Goal: Task Accomplishment & Management: Use online tool/utility

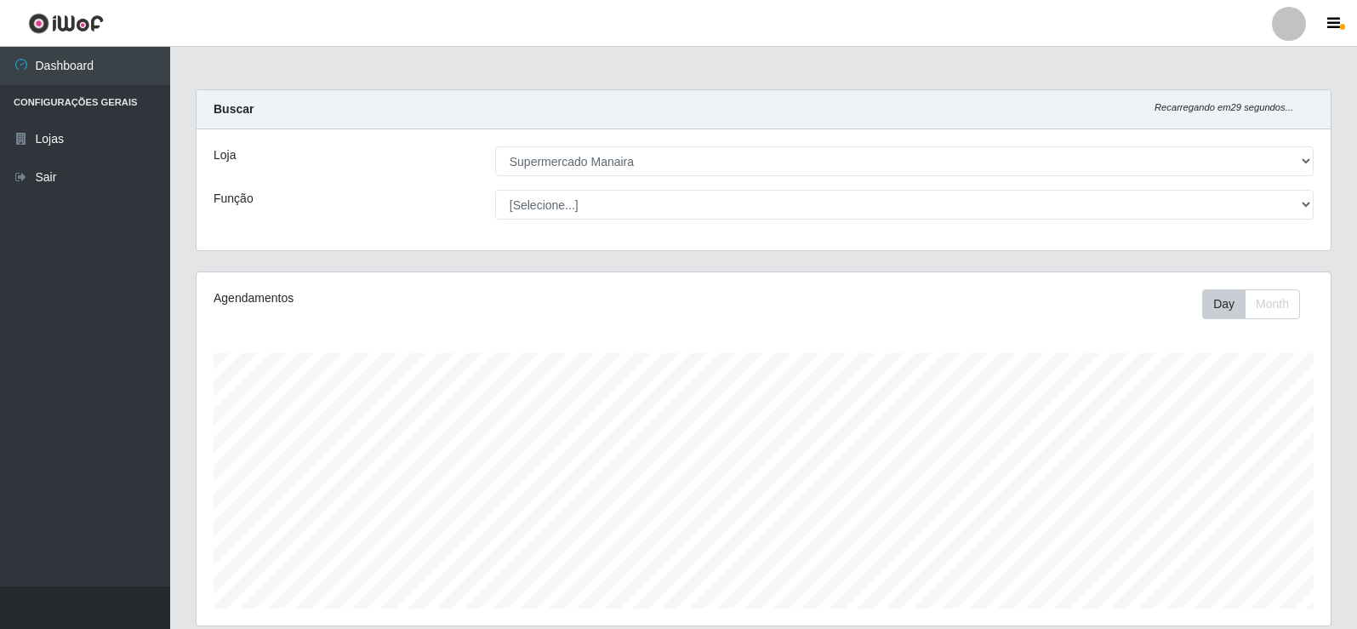
select select "443"
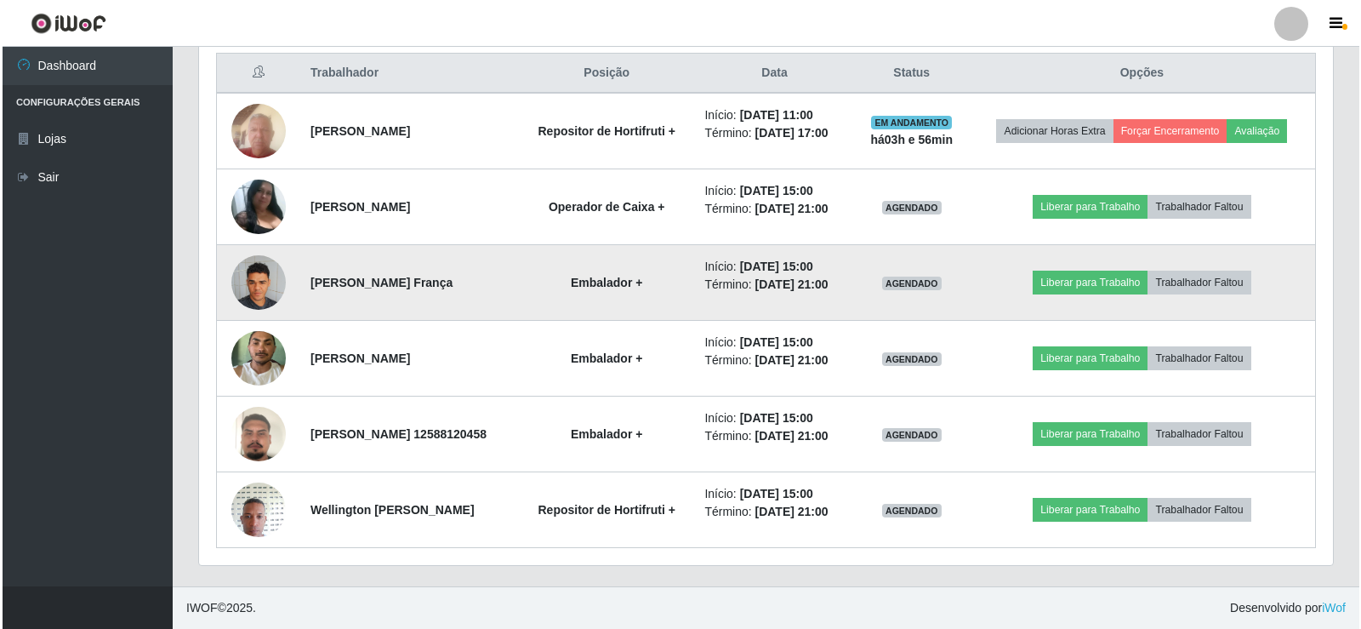
scroll to position [729, 0]
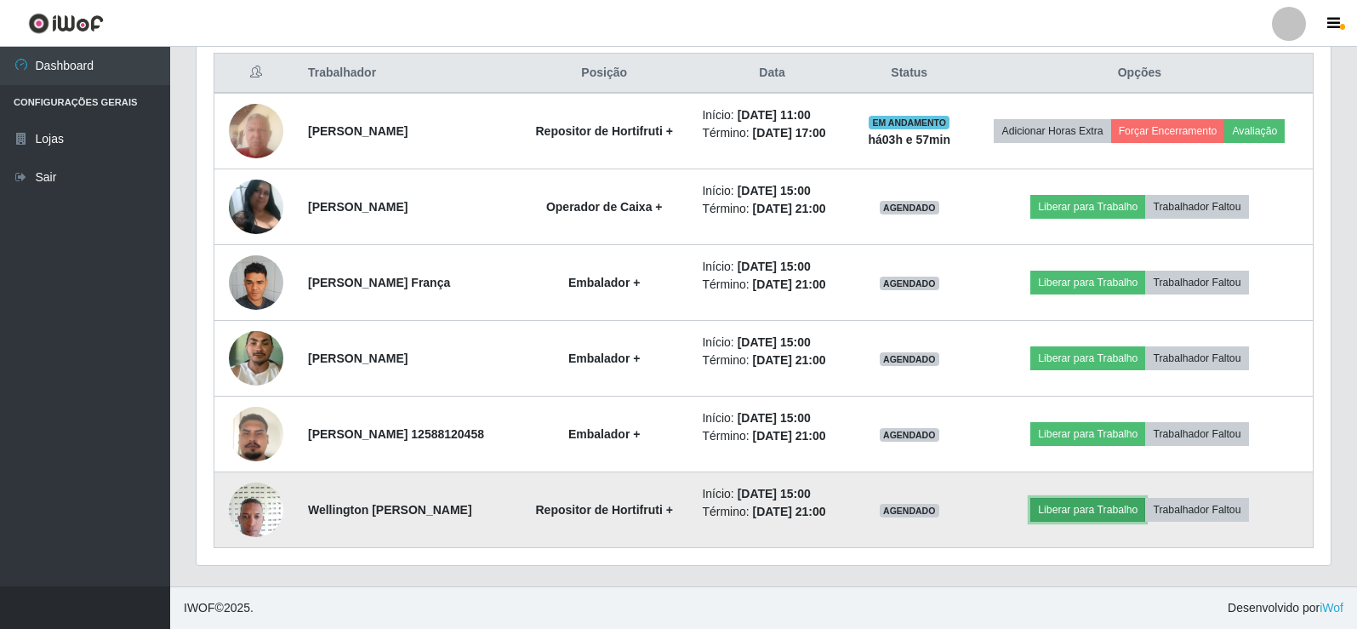
click at [1129, 501] on button "Liberar para Trabalho" at bounding box center [1087, 510] width 115 height 24
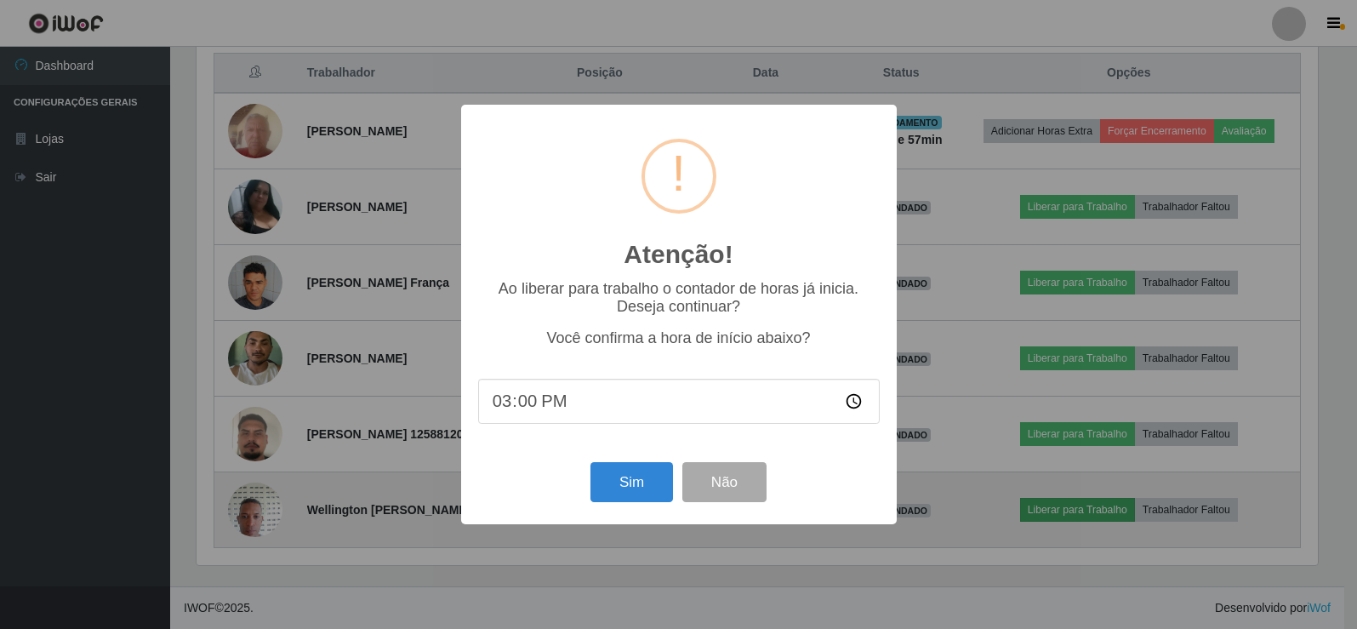
scroll to position [353, 1126]
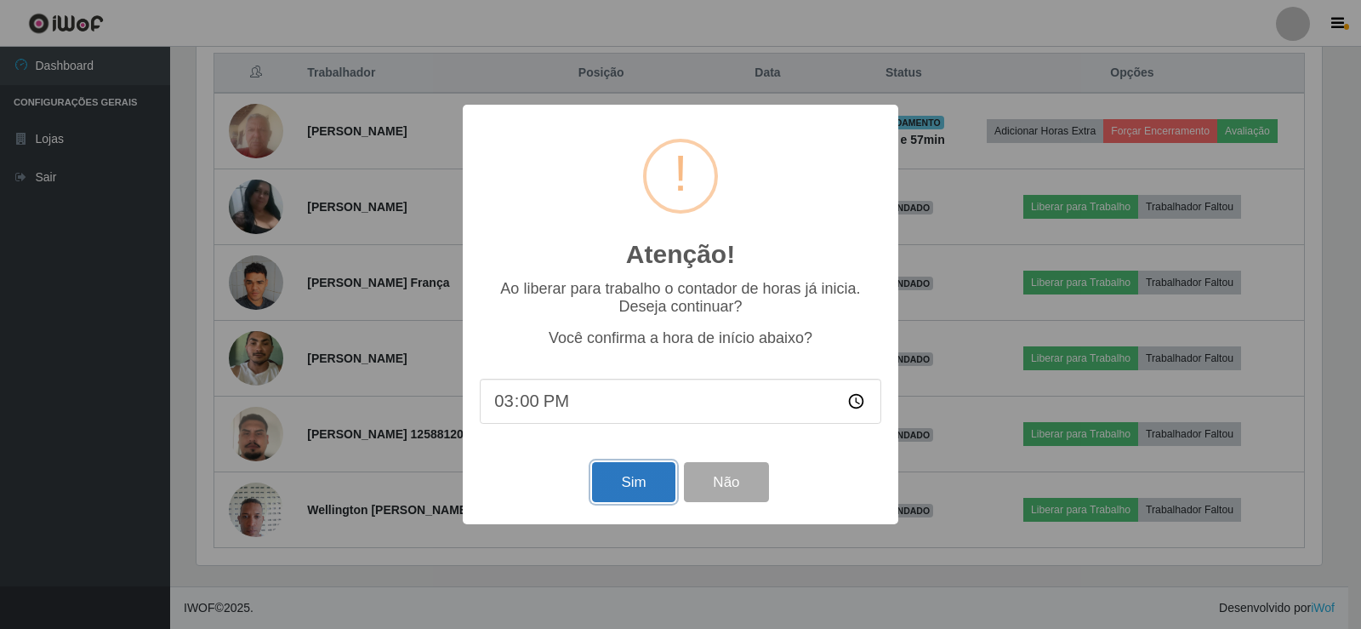
click at [641, 482] on button "Sim" at bounding box center [633, 482] width 83 height 40
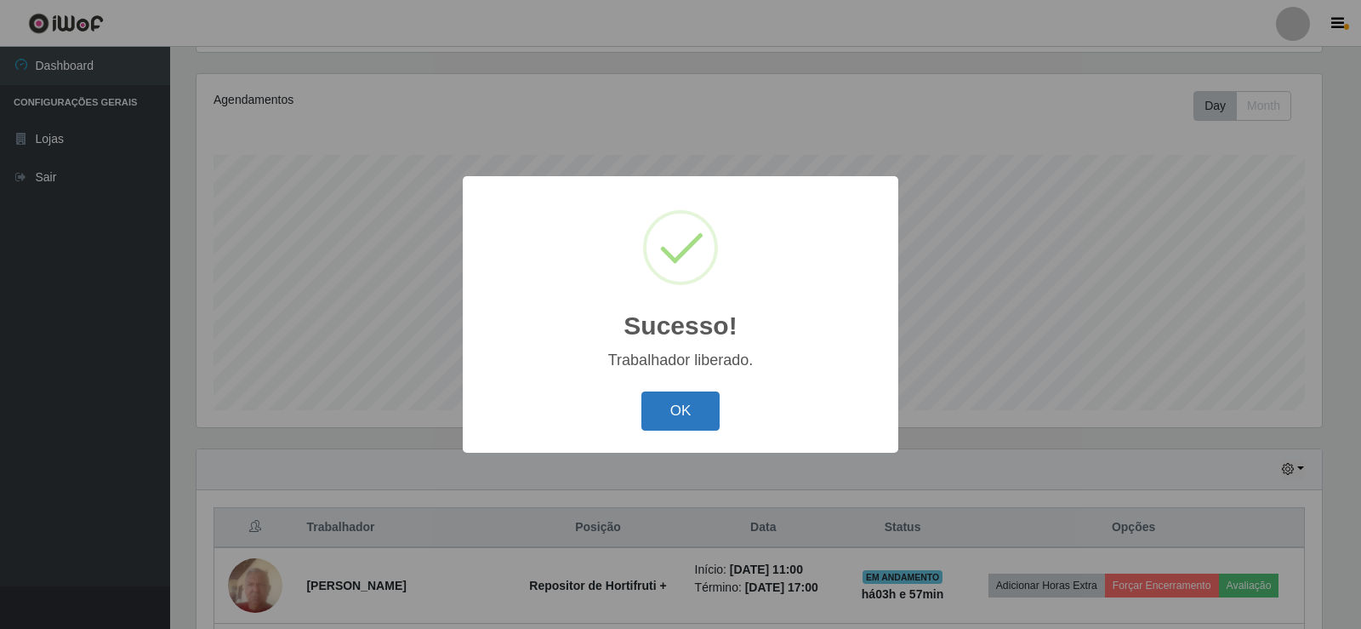
click at [666, 414] on button "OK" at bounding box center [681, 411] width 79 height 40
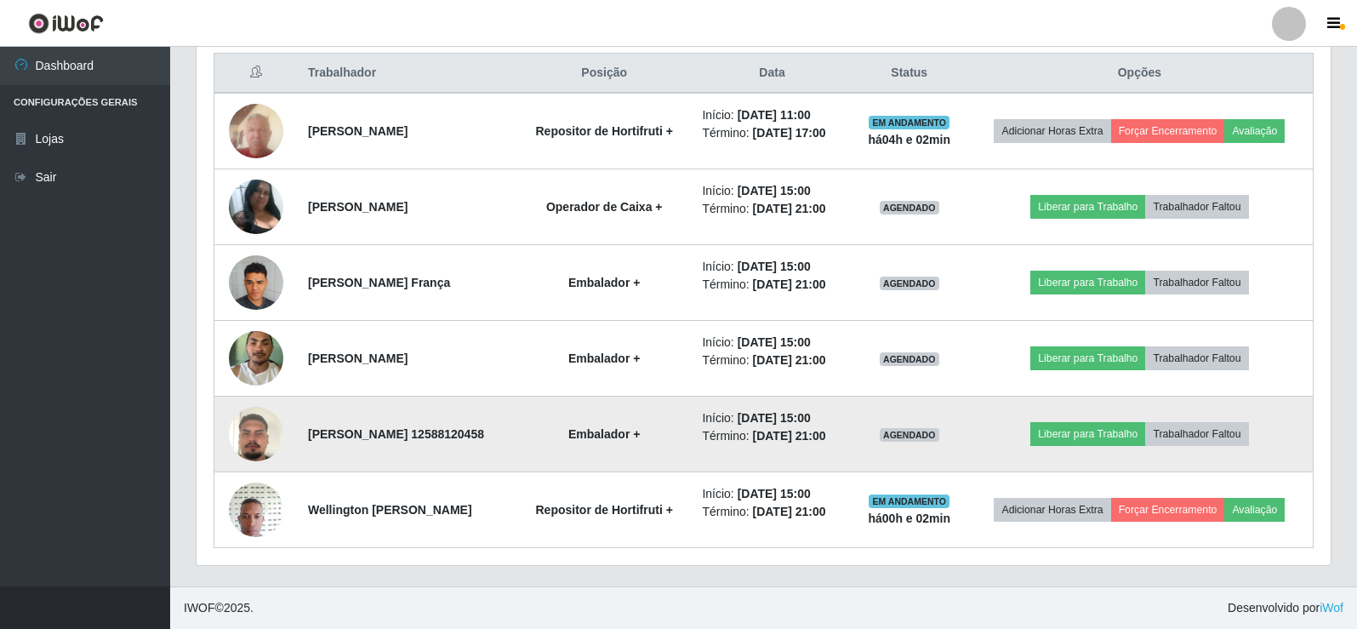
scroll to position [729, 0]
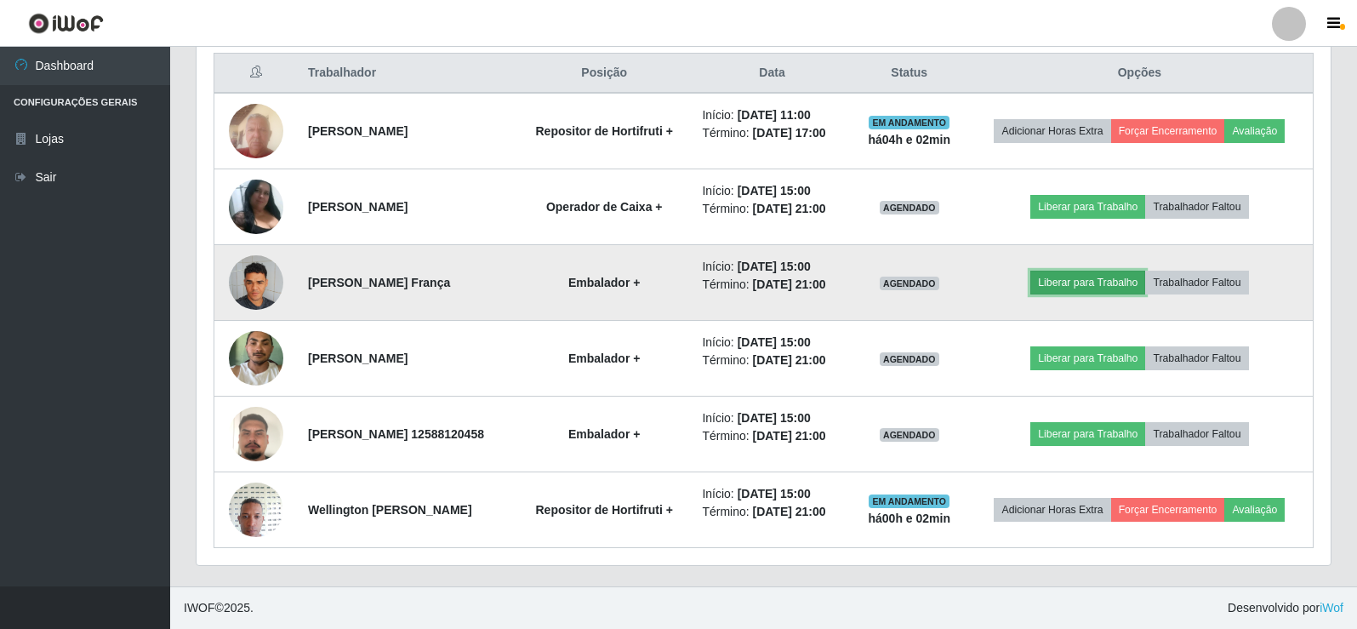
click at [1121, 271] on button "Liberar para Trabalho" at bounding box center [1087, 283] width 115 height 24
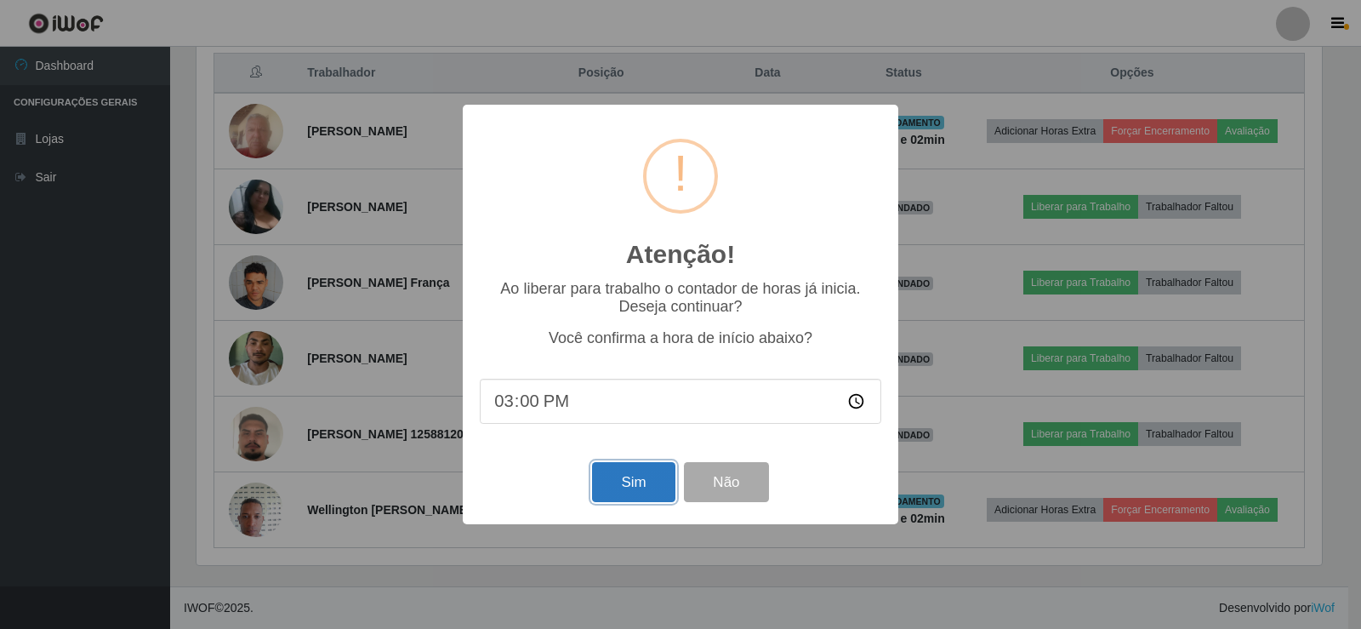
click at [634, 475] on button "Sim" at bounding box center [633, 482] width 83 height 40
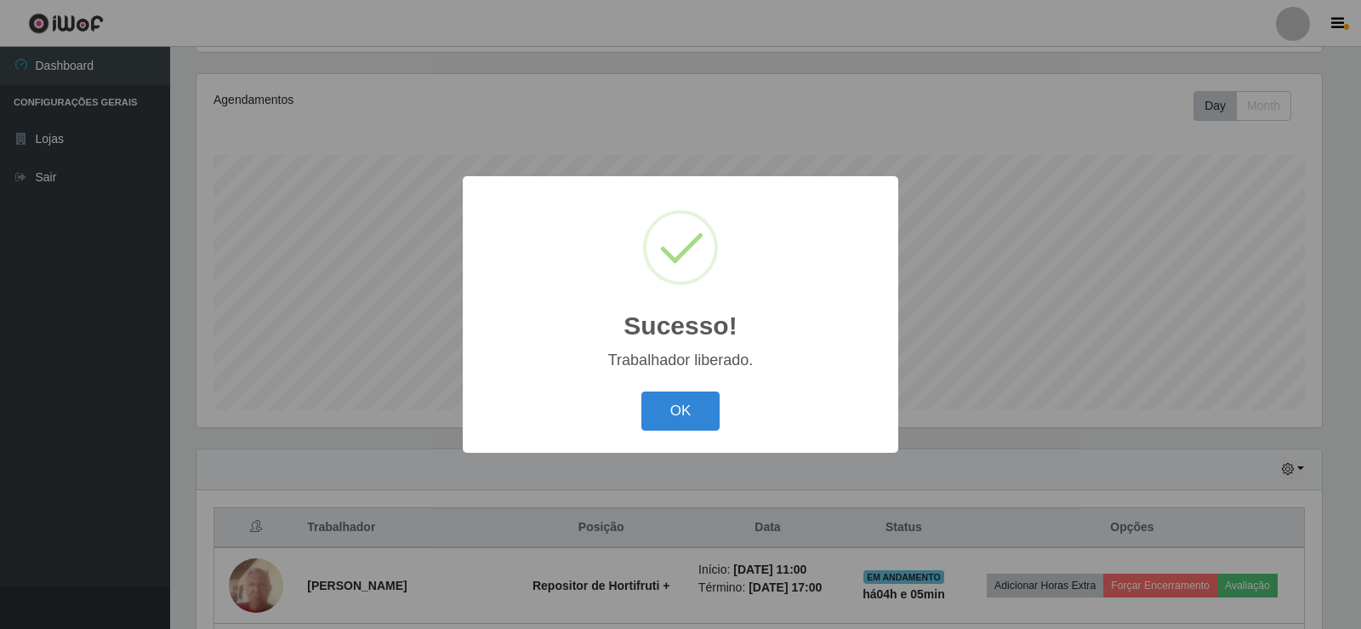
drag, startPoint x: 686, startPoint y: 396, endPoint x: 699, endPoint y: 403, distance: 15.2
click at [687, 396] on button "OK" at bounding box center [681, 411] width 79 height 40
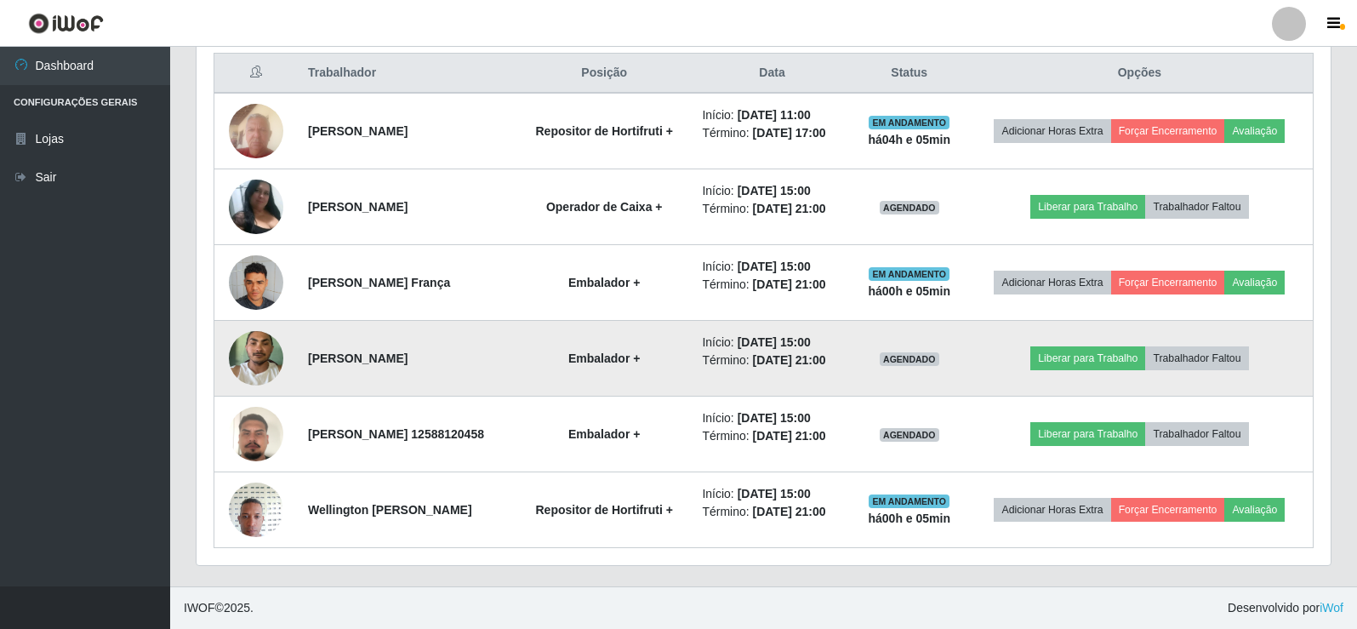
scroll to position [729, 0]
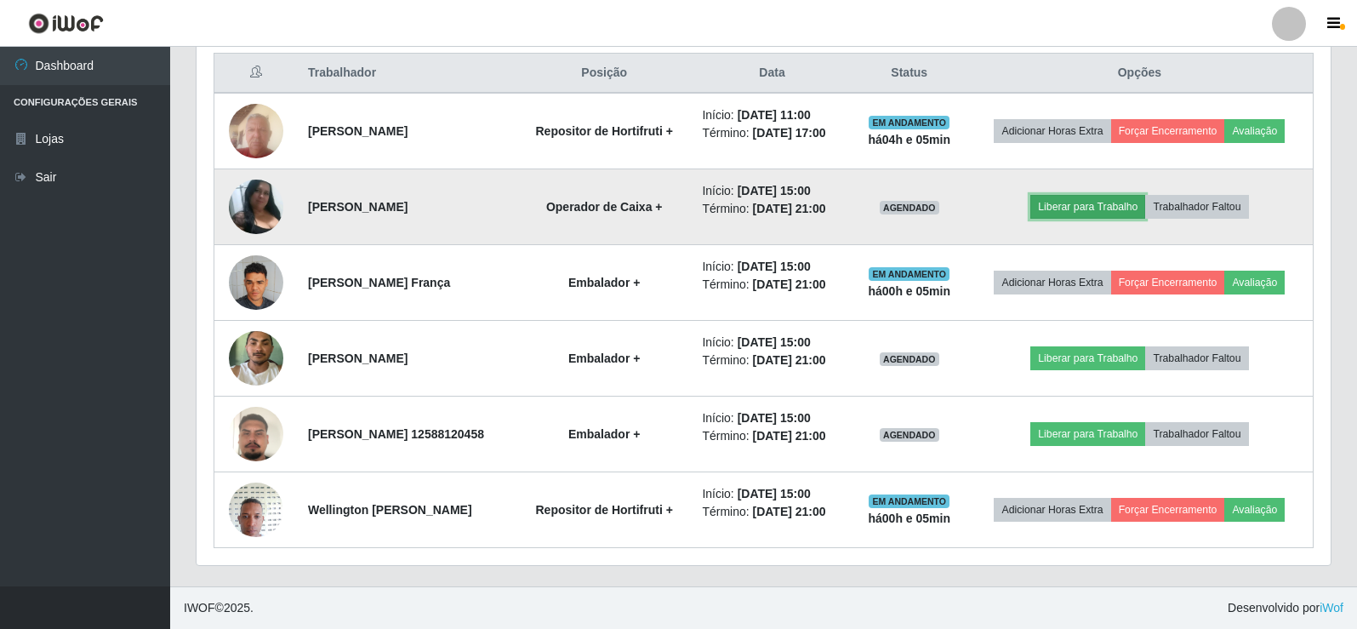
click at [1115, 195] on button "Liberar para Trabalho" at bounding box center [1087, 207] width 115 height 24
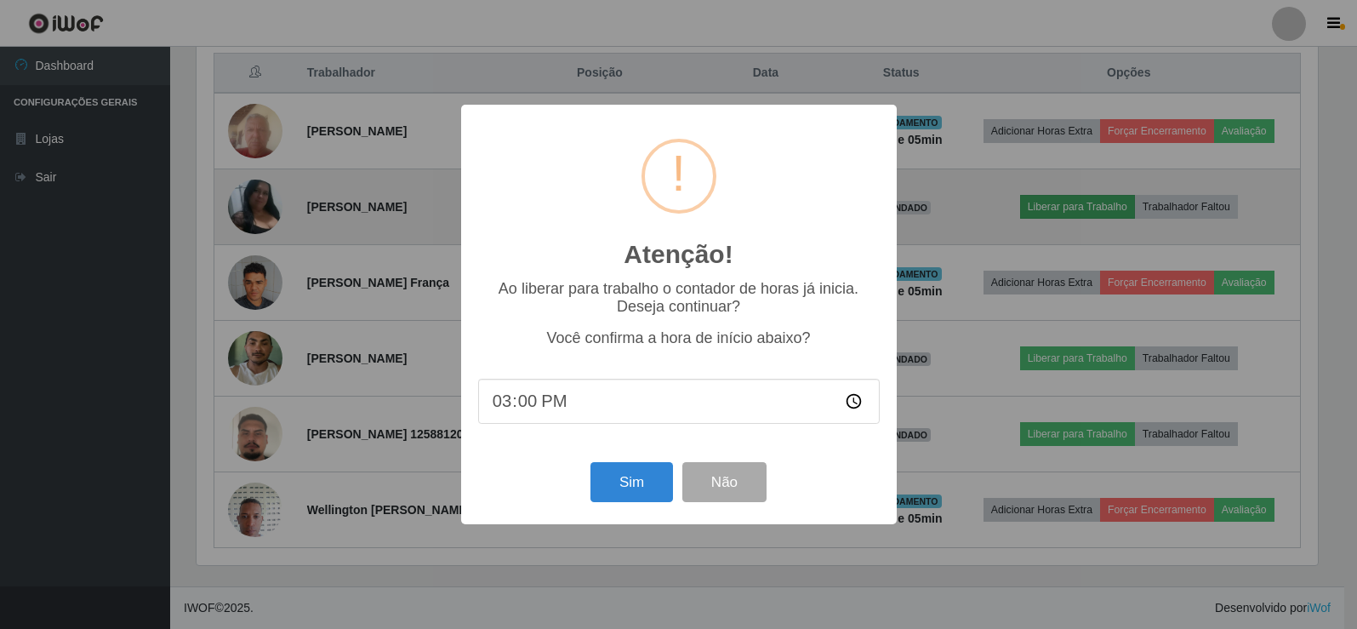
scroll to position [353, 1126]
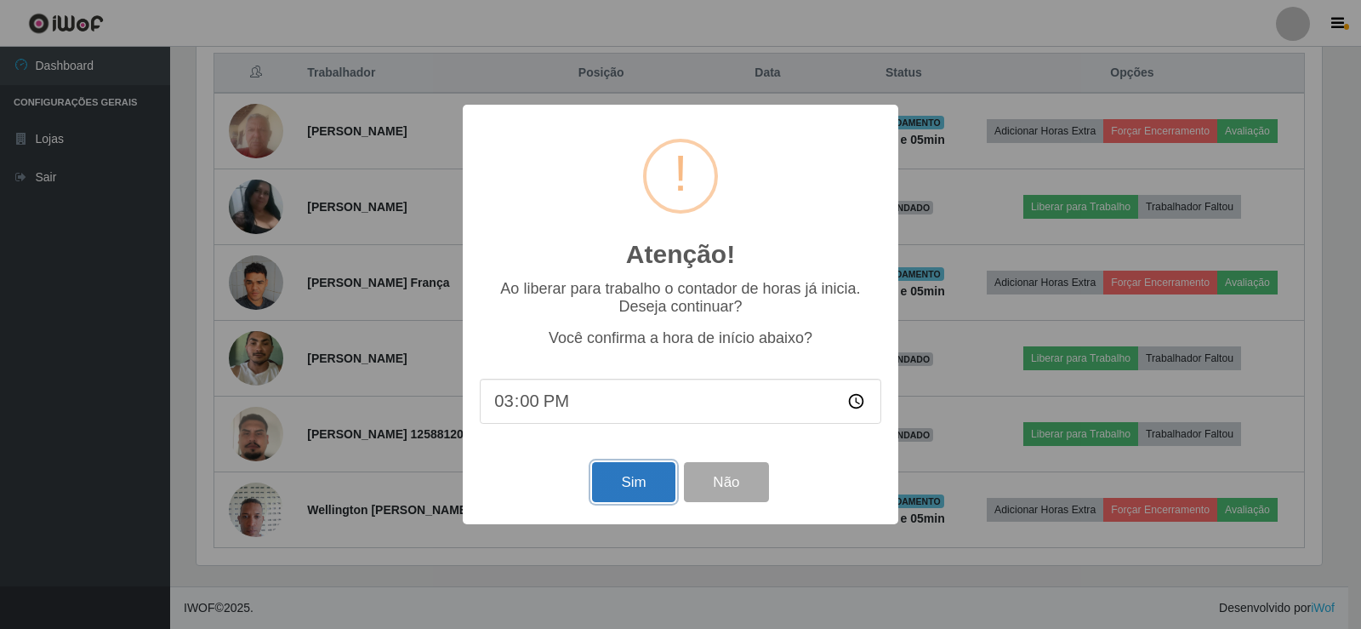
click at [617, 483] on button "Sim" at bounding box center [633, 482] width 83 height 40
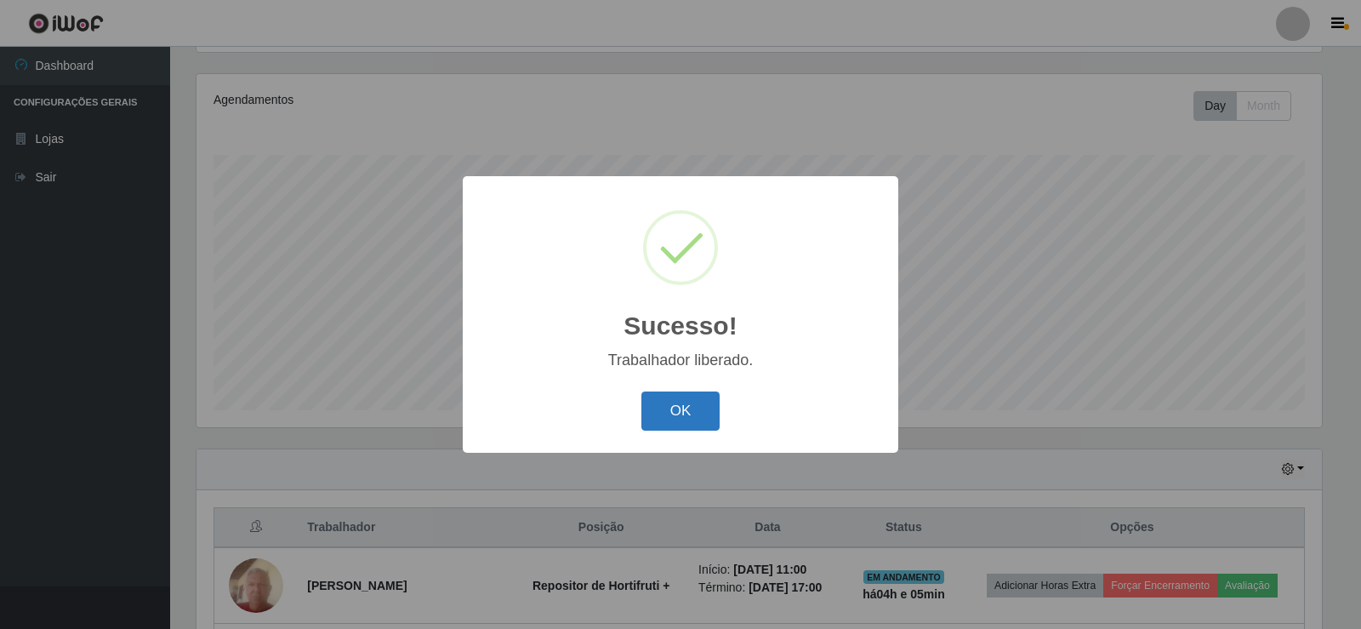
click at [670, 401] on button "OK" at bounding box center [681, 411] width 79 height 40
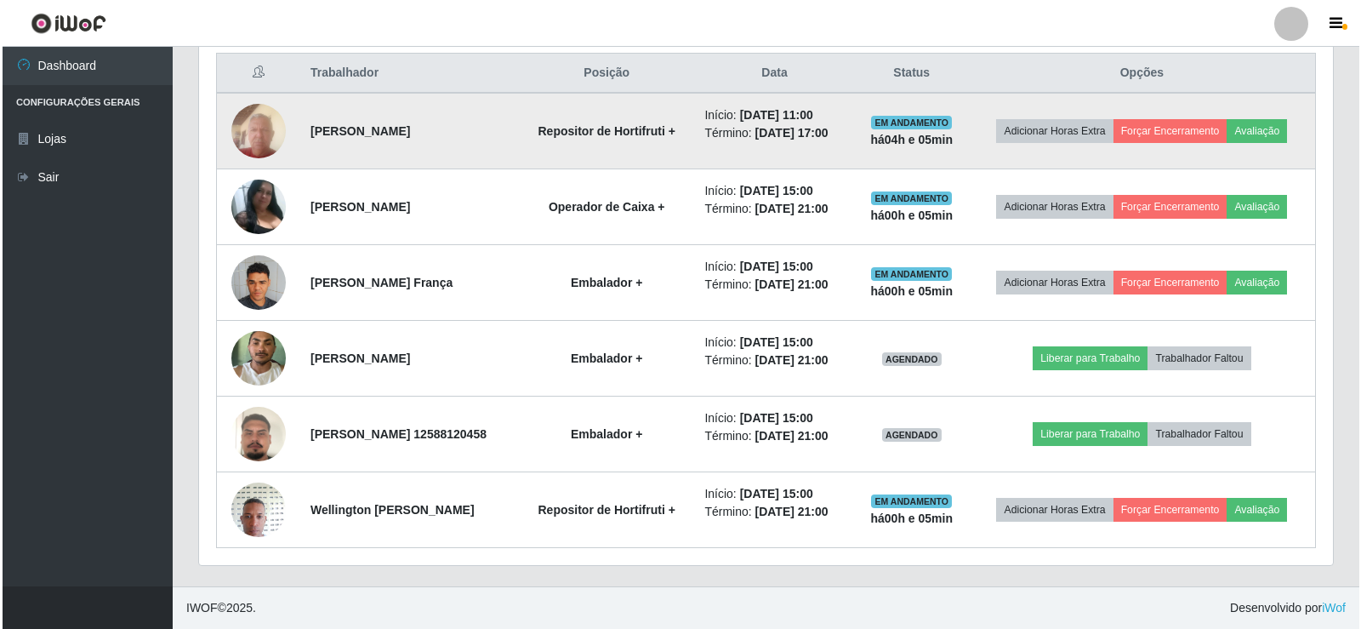
scroll to position [729, 0]
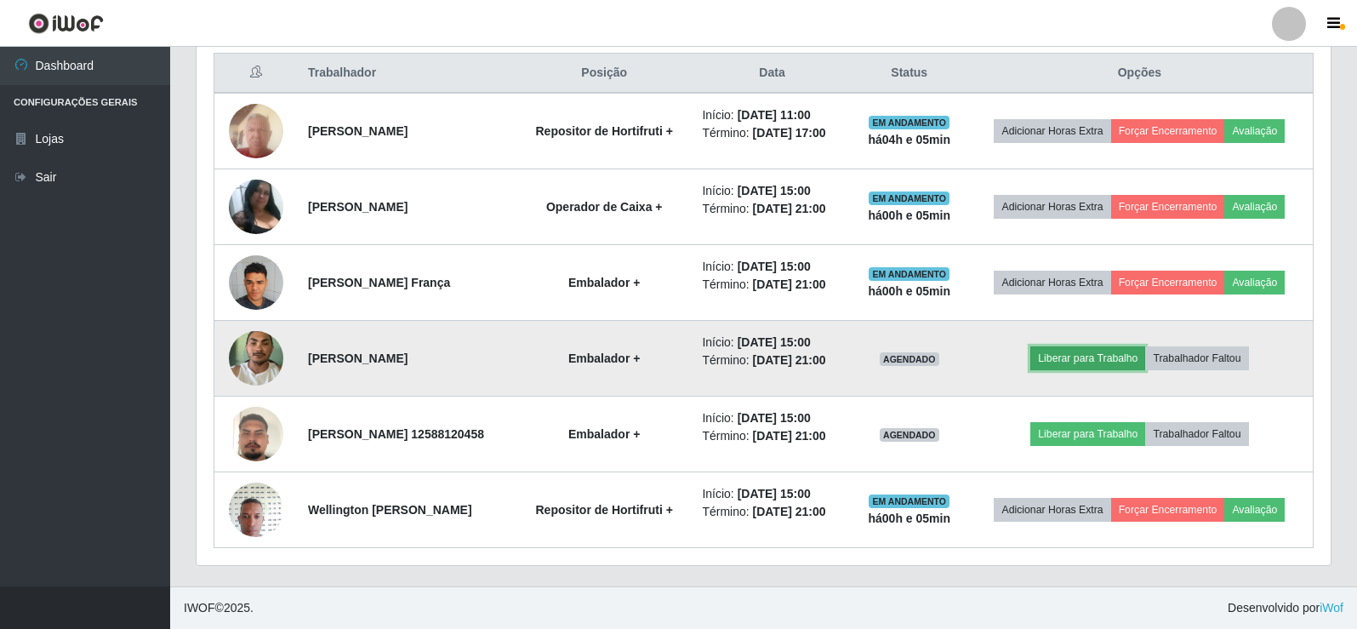
click at [1119, 346] on button "Liberar para Trabalho" at bounding box center [1087, 358] width 115 height 24
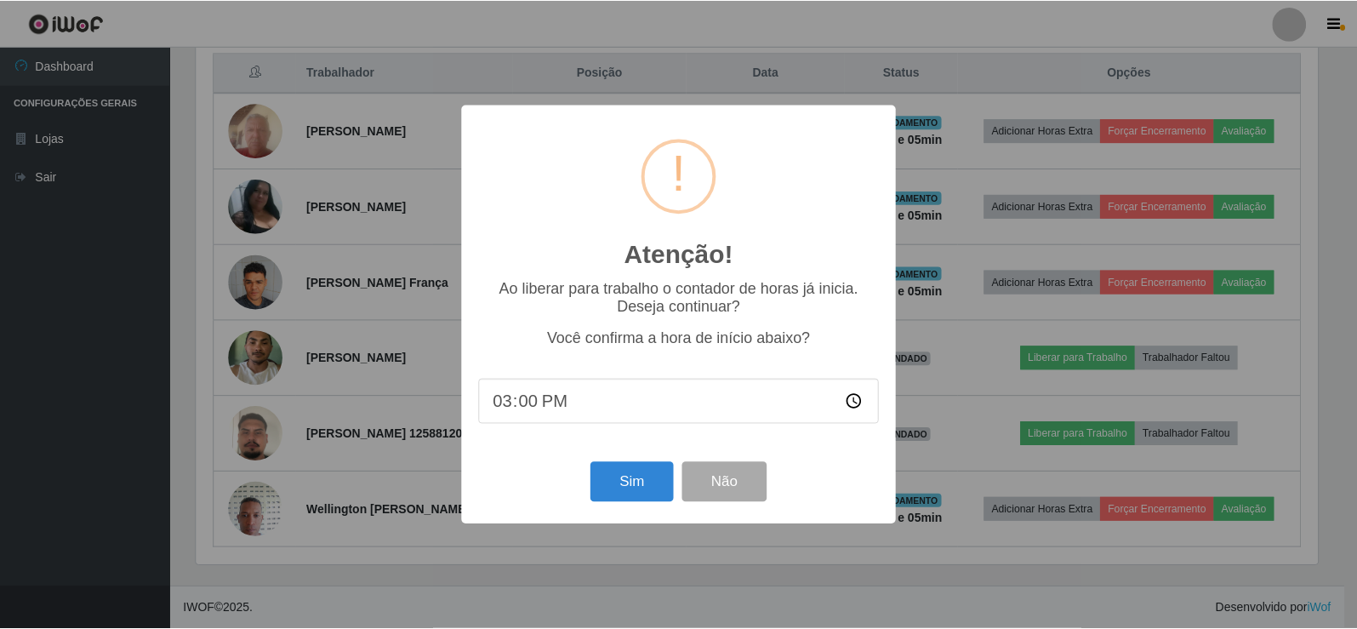
scroll to position [353, 1126]
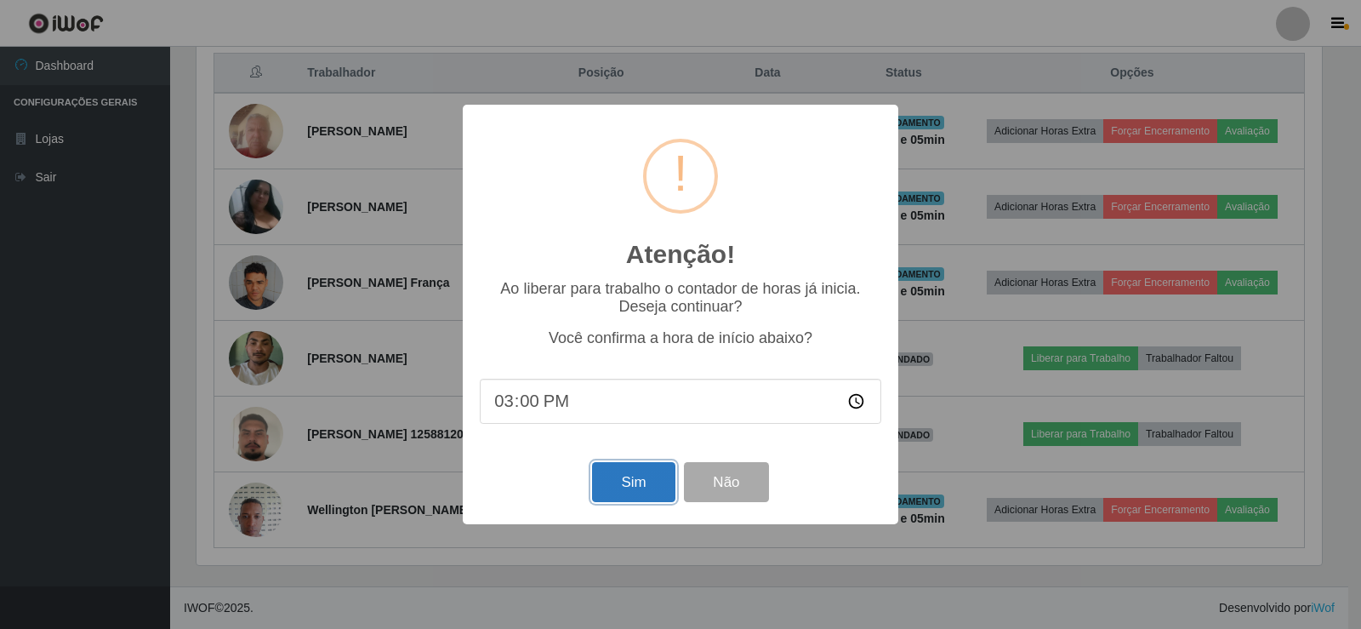
click at [625, 474] on button "Sim" at bounding box center [633, 482] width 83 height 40
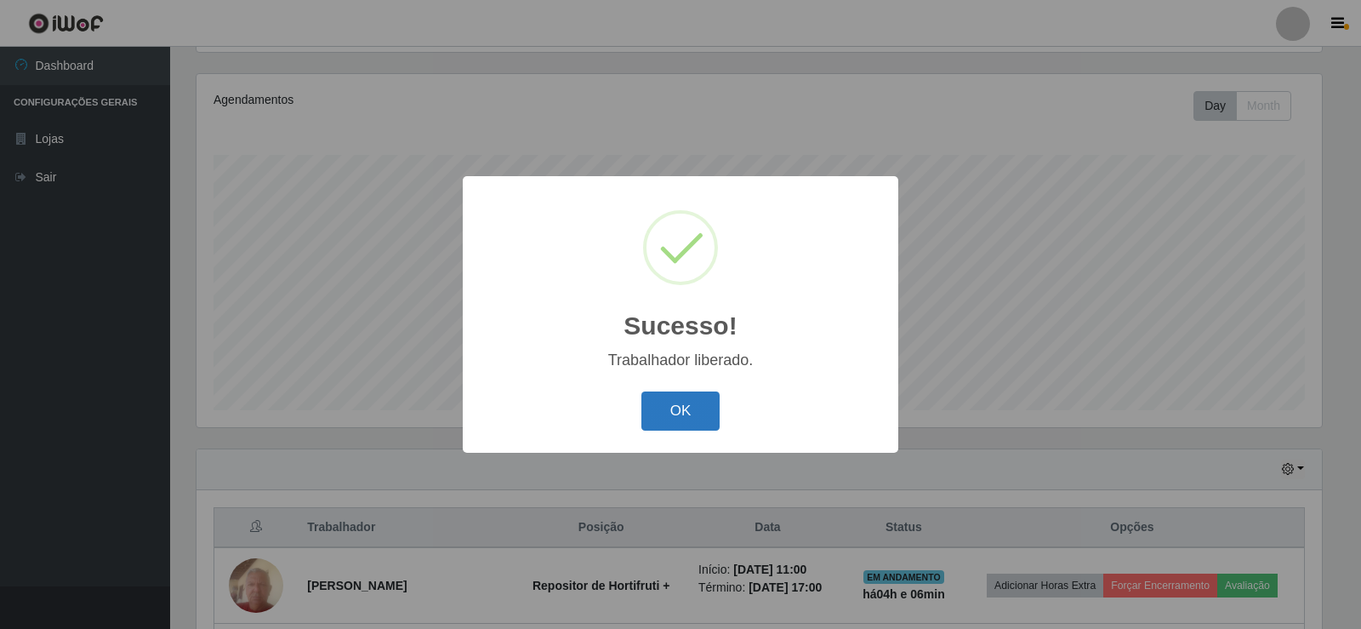
click at [716, 408] on button "OK" at bounding box center [681, 411] width 79 height 40
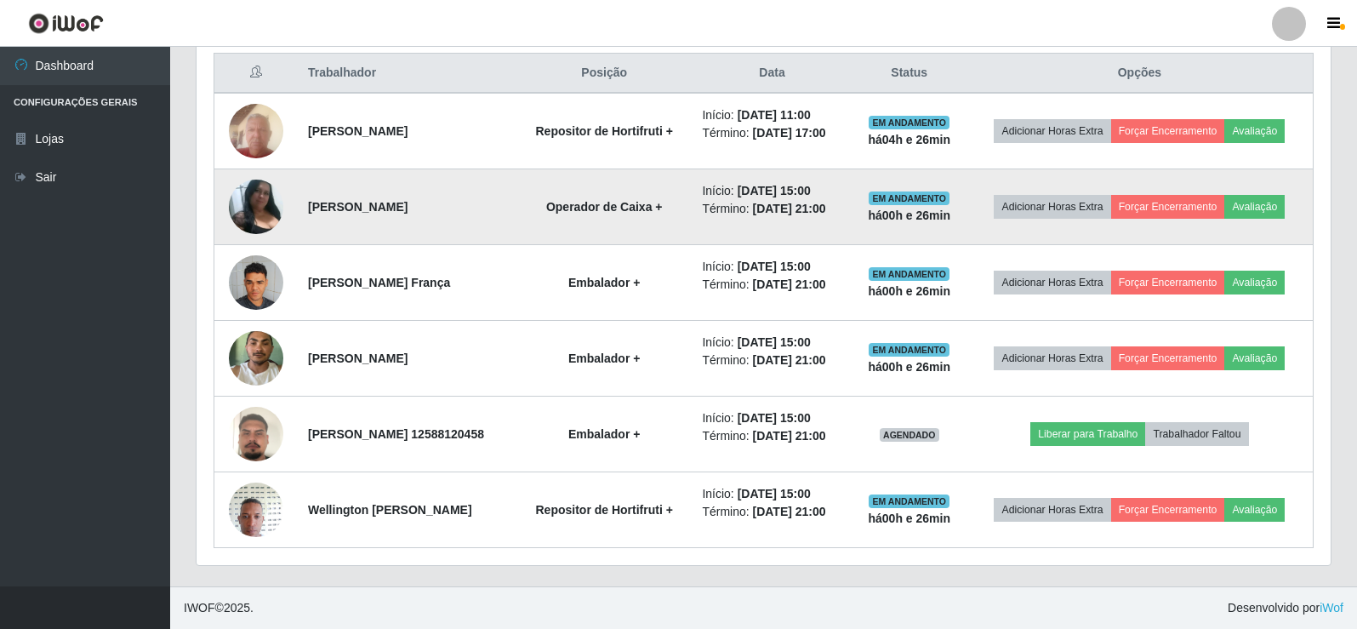
scroll to position [729, 0]
